Goal: Check status

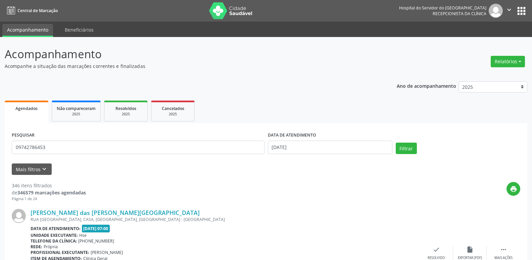
type input "09742786453"
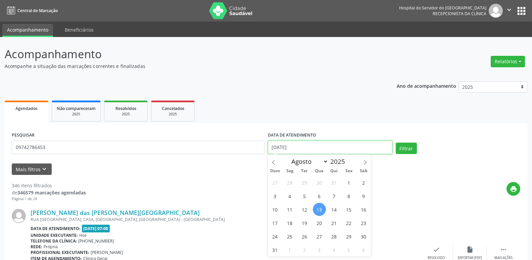
click at [314, 145] on input "[DATE]" at bounding box center [330, 146] width 125 height 13
select select "7"
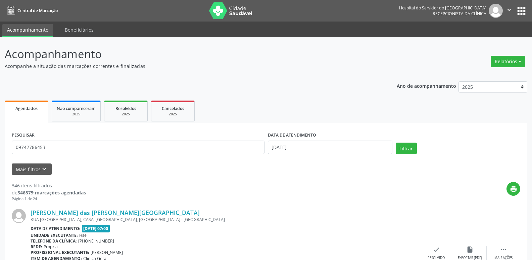
click at [391, 238] on div "Telefone da clínica: [PHONE_NUMBER]" at bounding box center [225, 241] width 389 height 6
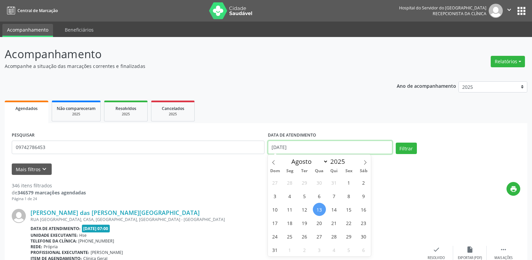
click at [309, 146] on input "[DATE]" at bounding box center [330, 146] width 125 height 13
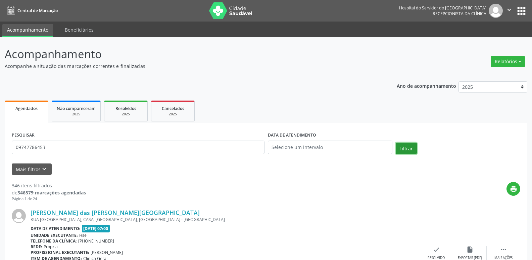
click at [405, 150] on button "Filtrar" at bounding box center [406, 147] width 21 height 11
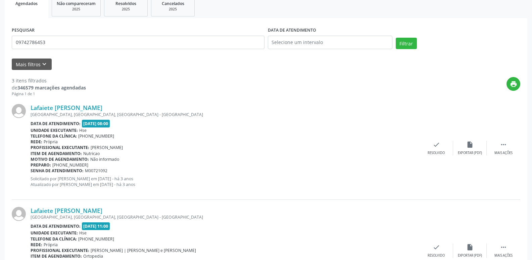
scroll to position [93, 0]
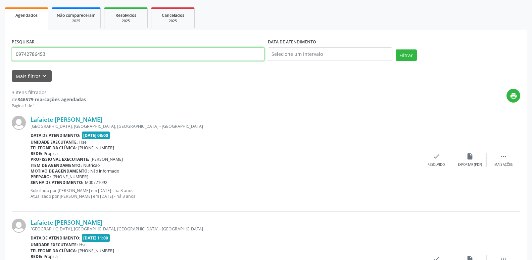
click at [57, 55] on input "09742786453" at bounding box center [138, 53] width 253 height 13
type input "0"
type input "lafaiete [PERSON_NAME]"
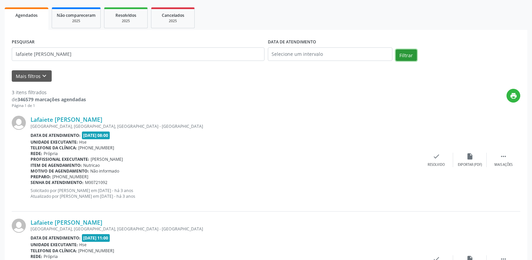
click at [396, 58] on button "Filtrar" at bounding box center [406, 54] width 21 height 11
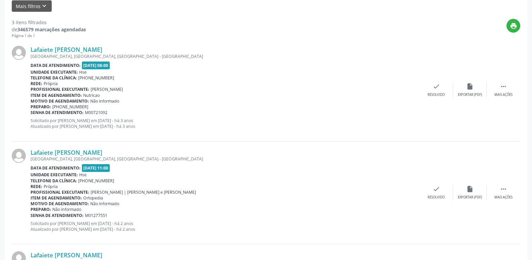
scroll to position [59, 0]
